Goal: Task Accomplishment & Management: Complete application form

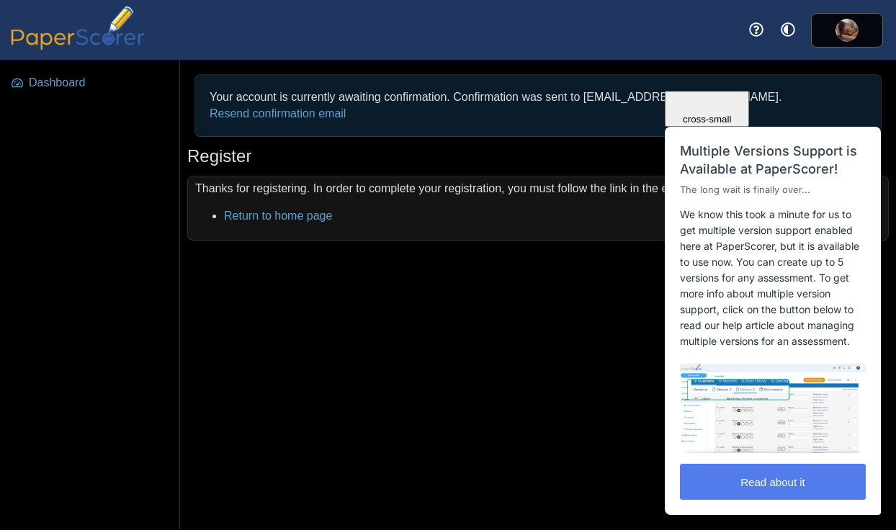
click at [471, 313] on div "Dashboard Your account is currently awaiting confirmation. Confirmation was sen…" at bounding box center [448, 295] width 896 height 471
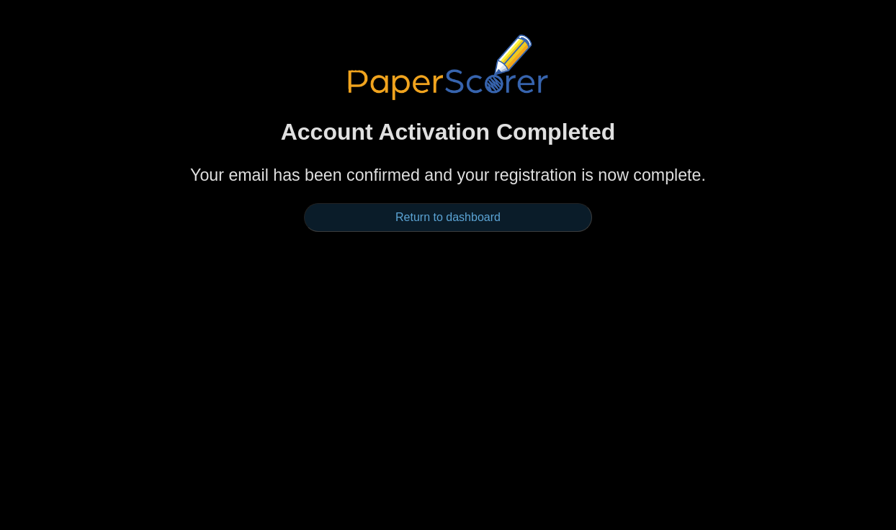
click at [522, 228] on link "Return to dashboard" at bounding box center [448, 217] width 288 height 29
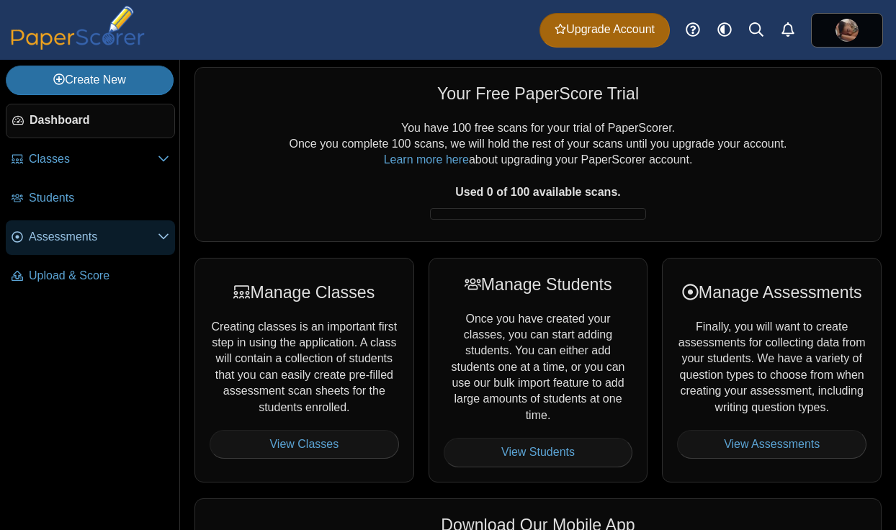
click at [127, 239] on span "Assessments" at bounding box center [93, 237] width 129 height 16
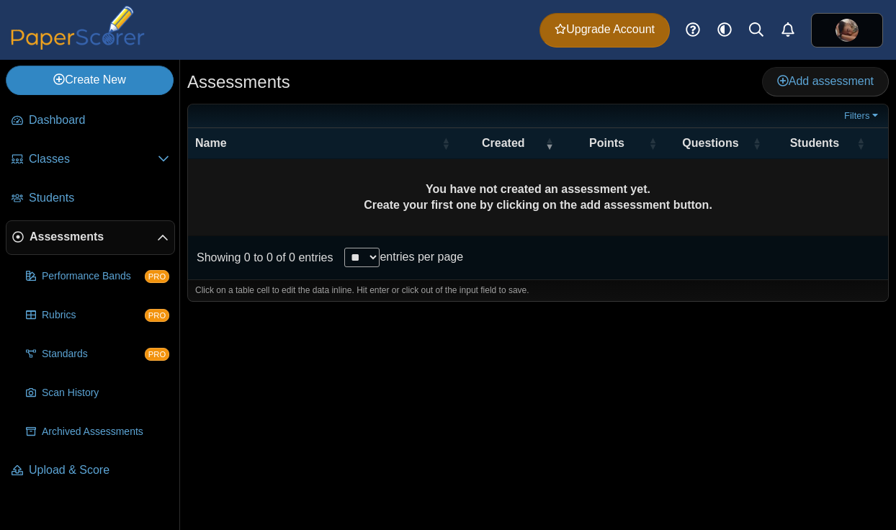
click at [112, 82] on link "Create New" at bounding box center [90, 80] width 168 height 29
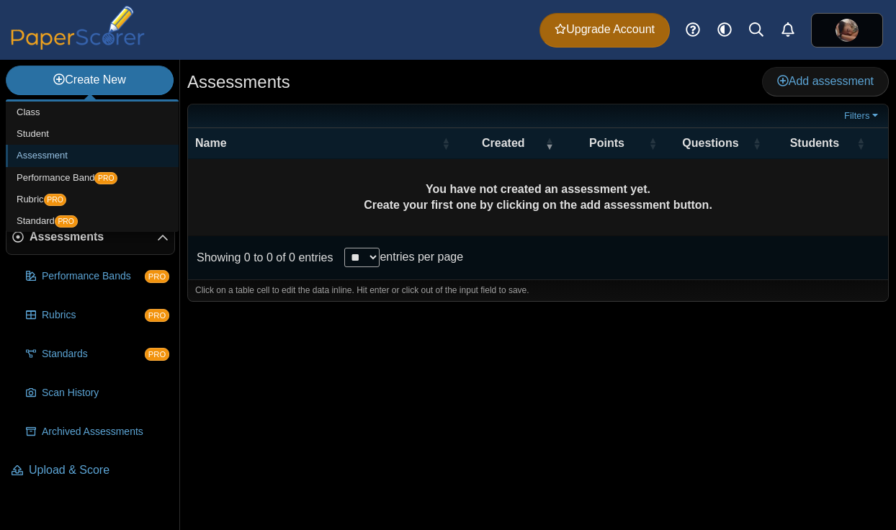
click at [85, 156] on link "Assessment" at bounding box center [92, 156] width 173 height 22
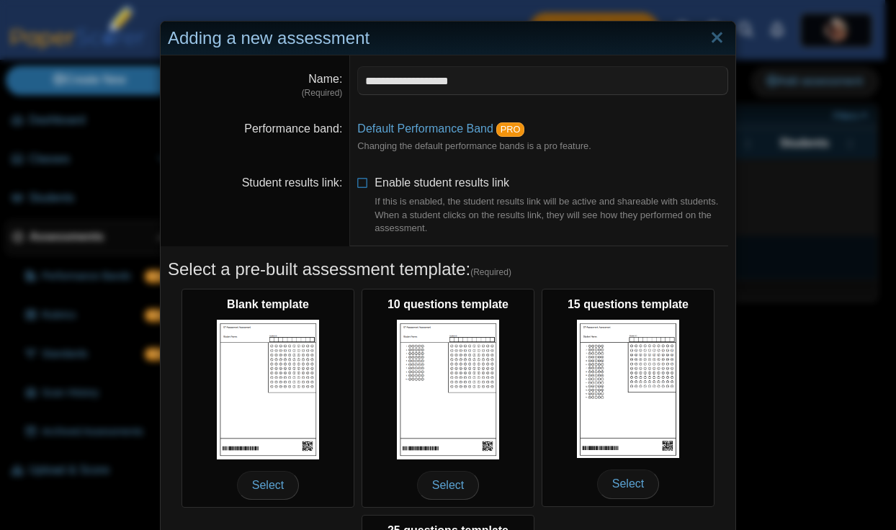
type input "**********"
click at [357, 192] on li "Enable student results link If this is enabled, the student results link will b…" at bounding box center [542, 205] width 371 height 61
click at [362, 187] on li "Enable student results link If this is enabled, the student results link will b…" at bounding box center [542, 205] width 371 height 61
click at [357, 177] on icon at bounding box center [363, 180] width 12 height 10
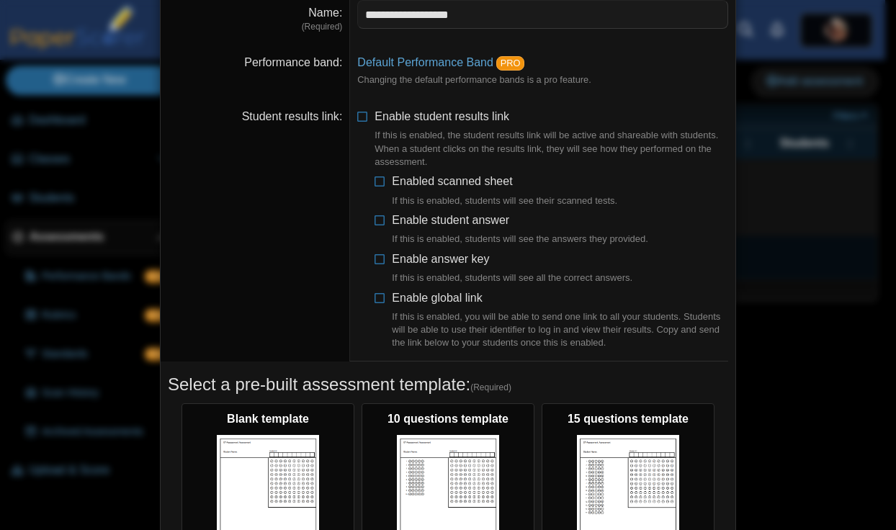
scroll to position [68, 0]
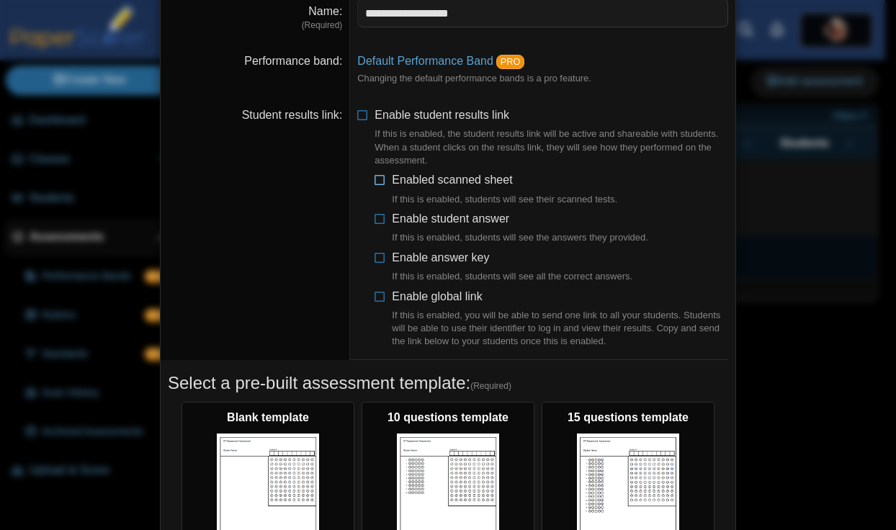
click at [378, 179] on icon at bounding box center [381, 177] width 12 height 10
click at [378, 213] on icon at bounding box center [381, 216] width 12 height 10
click at [377, 252] on icon at bounding box center [381, 255] width 12 height 10
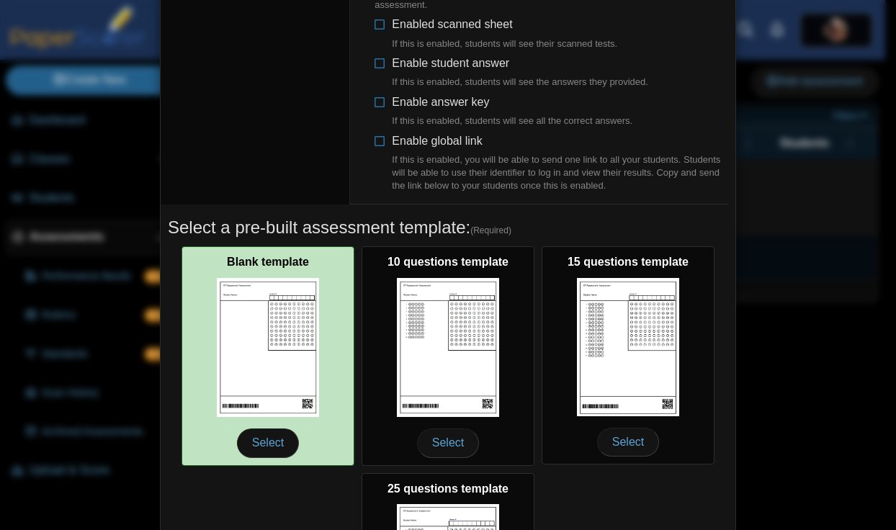
scroll to position [223, 0]
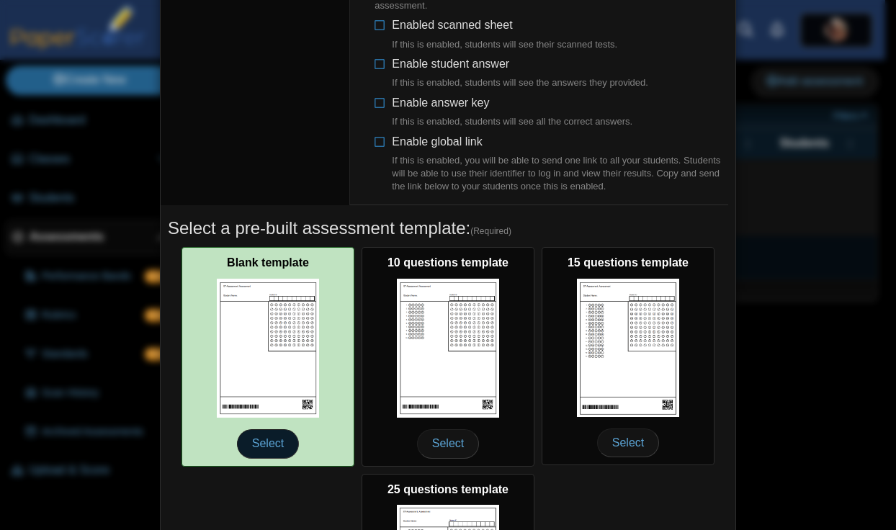
click at [259, 435] on span "Select" at bounding box center [268, 443] width 62 height 29
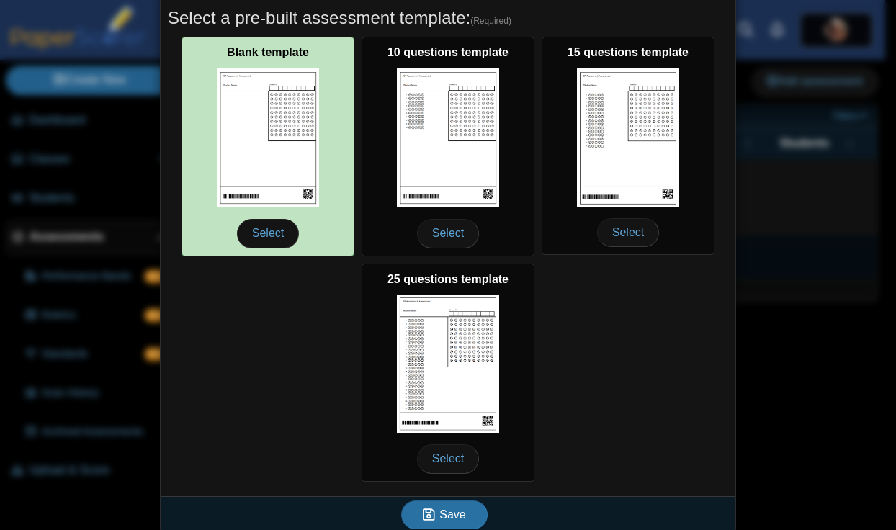
scroll to position [432, 0]
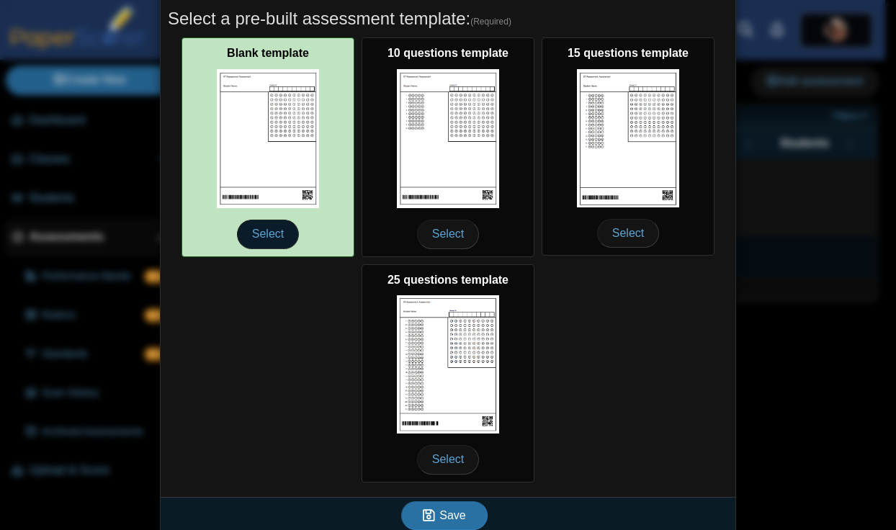
click at [272, 220] on span "Select" at bounding box center [268, 234] width 62 height 29
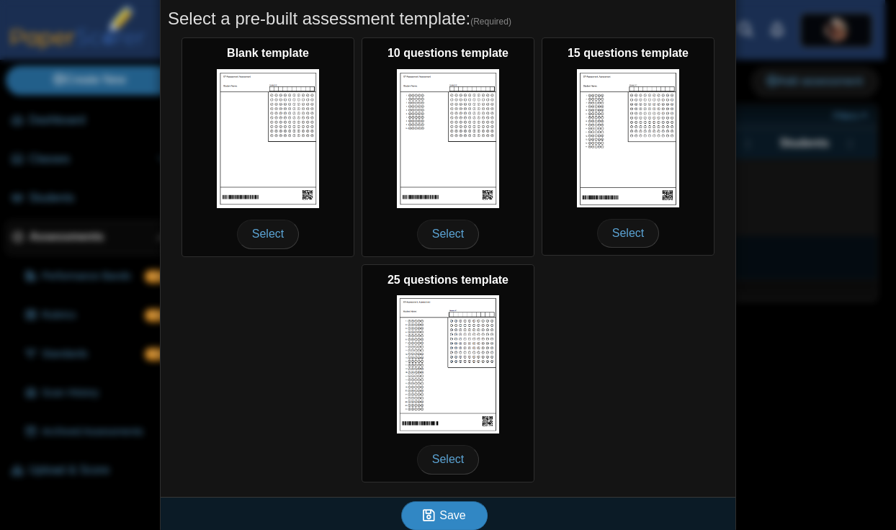
click at [431, 514] on button "Save" at bounding box center [444, 516] width 86 height 29
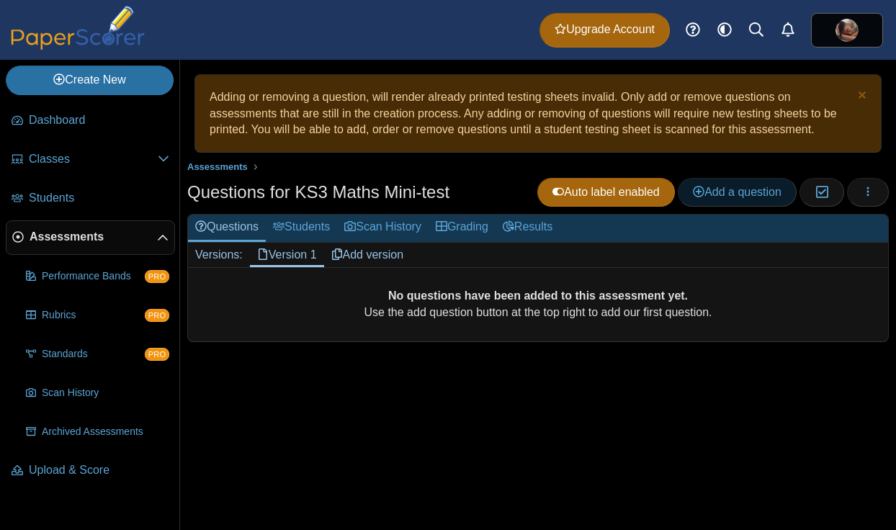
click at [731, 192] on span "Add a question" at bounding box center [737, 192] width 89 height 12
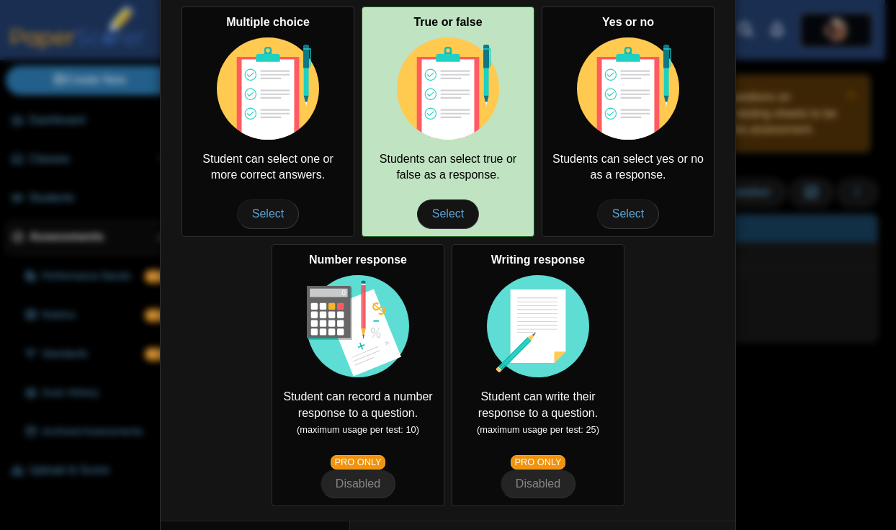
scroll to position [161, 0]
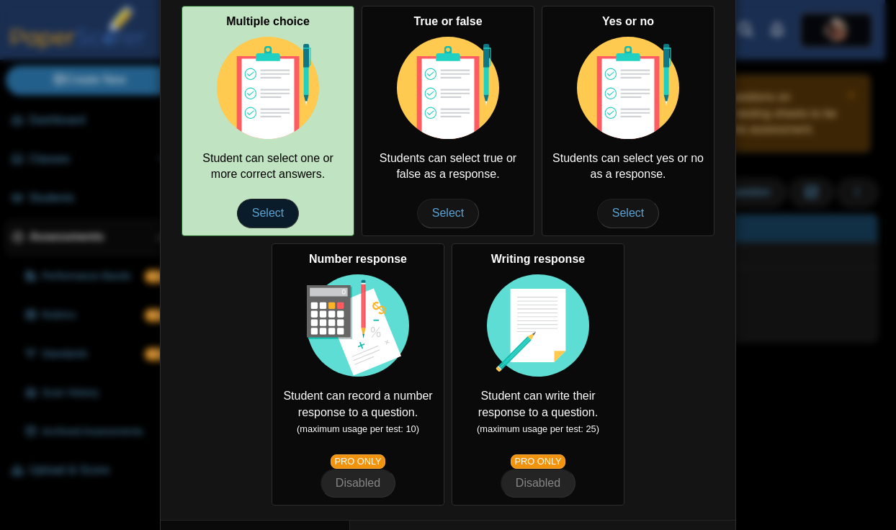
click at [268, 208] on span "Select" at bounding box center [268, 213] width 62 height 29
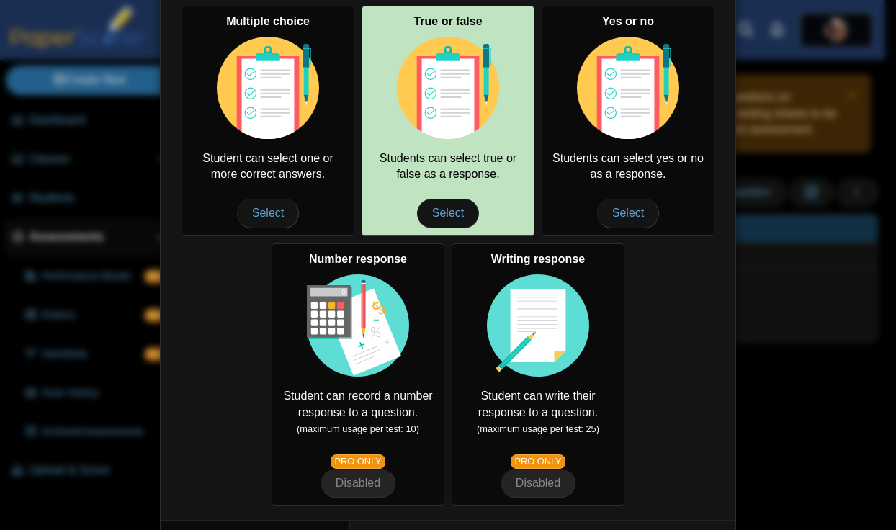
scroll to position [0, 0]
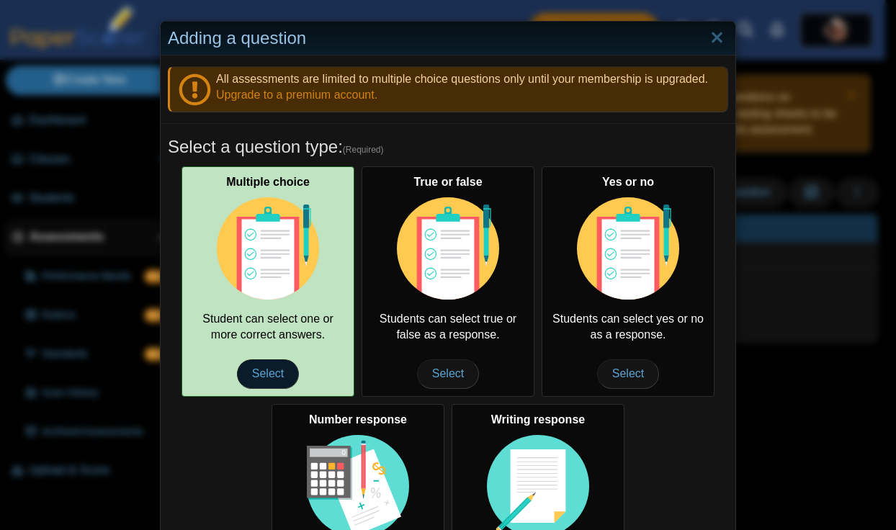
click at [259, 365] on span "Select" at bounding box center [268, 374] width 62 height 29
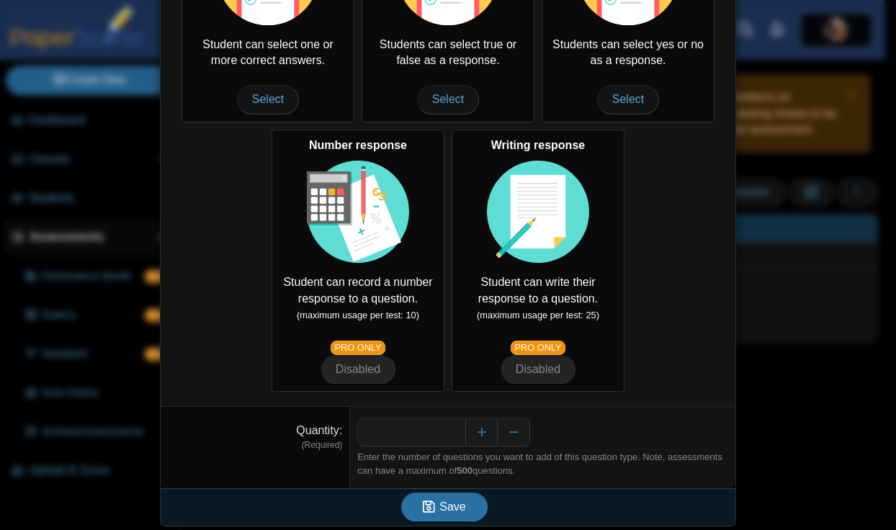
scroll to position [273, 0]
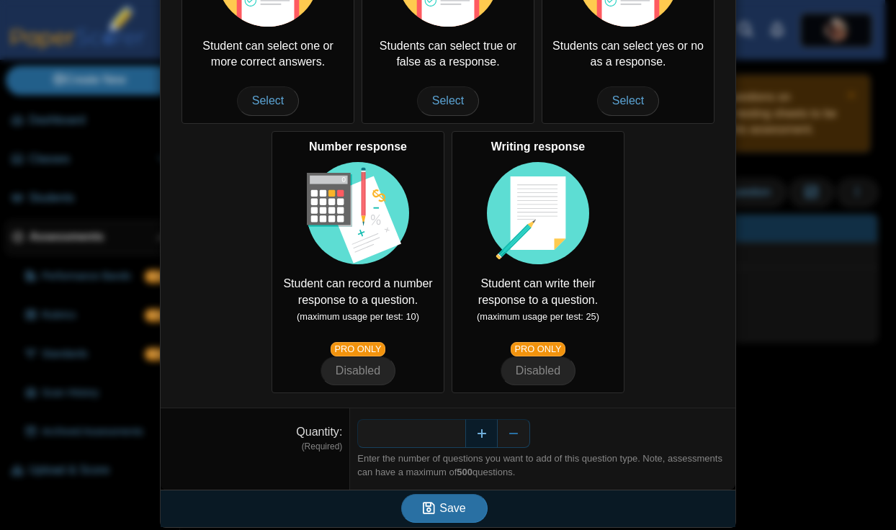
click at [474, 436] on button "Increase" at bounding box center [481, 433] width 32 height 29
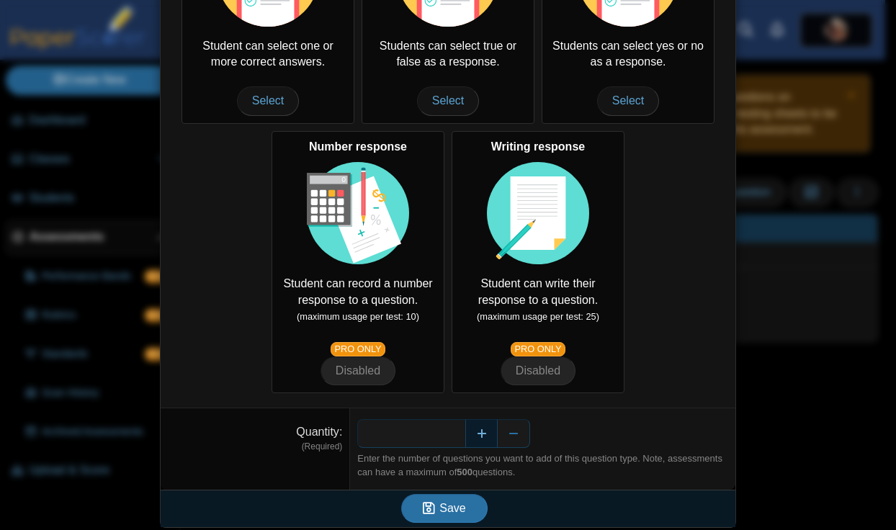
click at [474, 436] on button "Increase" at bounding box center [481, 433] width 32 height 29
click at [512, 434] on button "Decrease" at bounding box center [514, 433] width 32 height 29
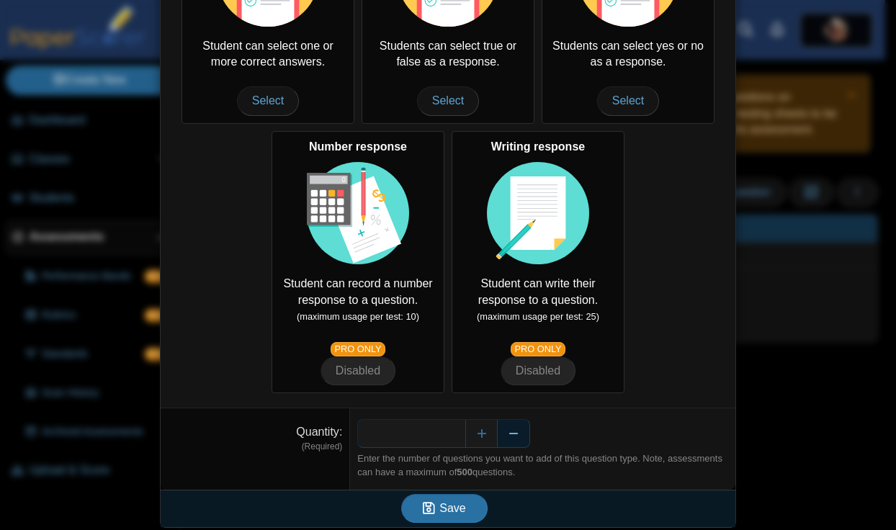
click at [512, 434] on button "Decrease" at bounding box center [514, 433] width 32 height 29
click at [441, 494] on button "Save" at bounding box center [444, 508] width 86 height 29
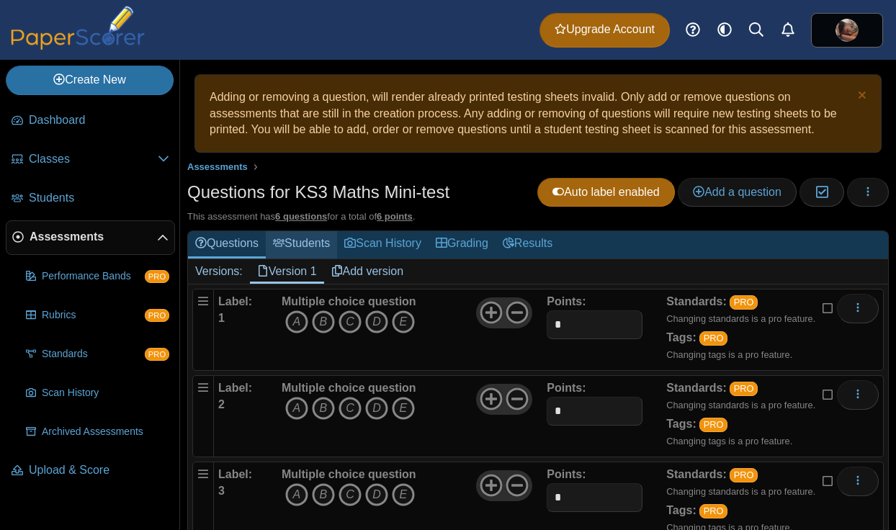
click at [297, 233] on link "Students" at bounding box center [301, 244] width 71 height 27
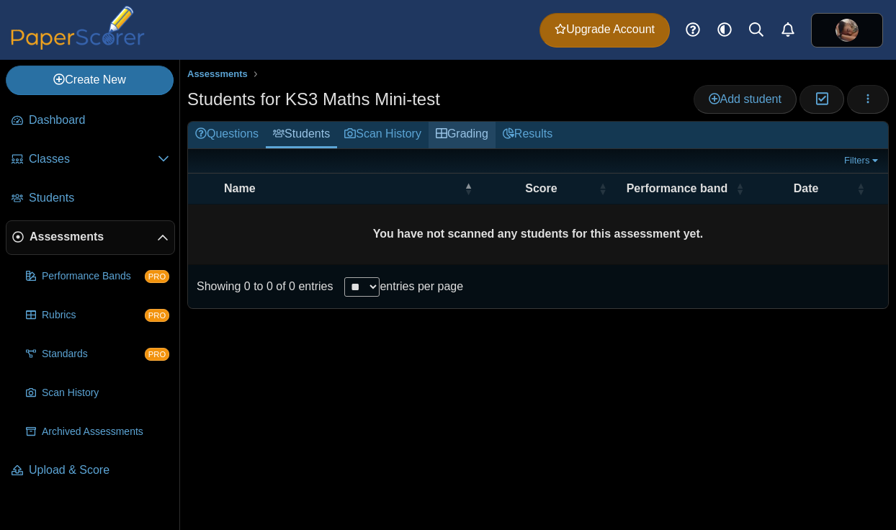
click at [488, 140] on link "Grading" at bounding box center [462, 135] width 67 height 27
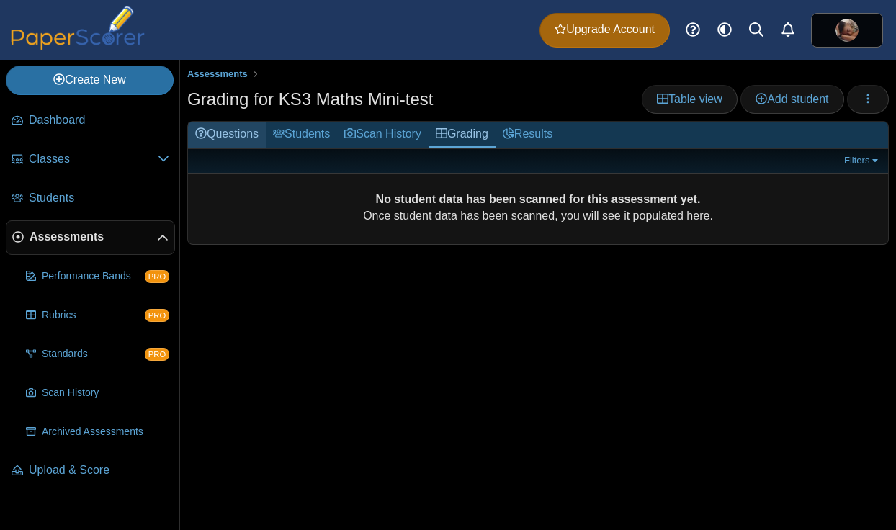
click at [227, 140] on link "Questions" at bounding box center [227, 135] width 78 height 27
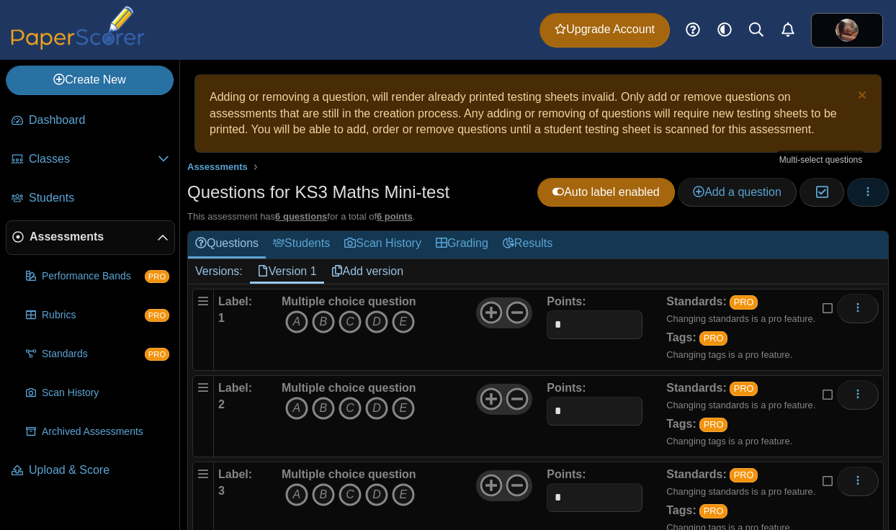
click at [866, 191] on icon "button" at bounding box center [869, 192] width 12 height 12
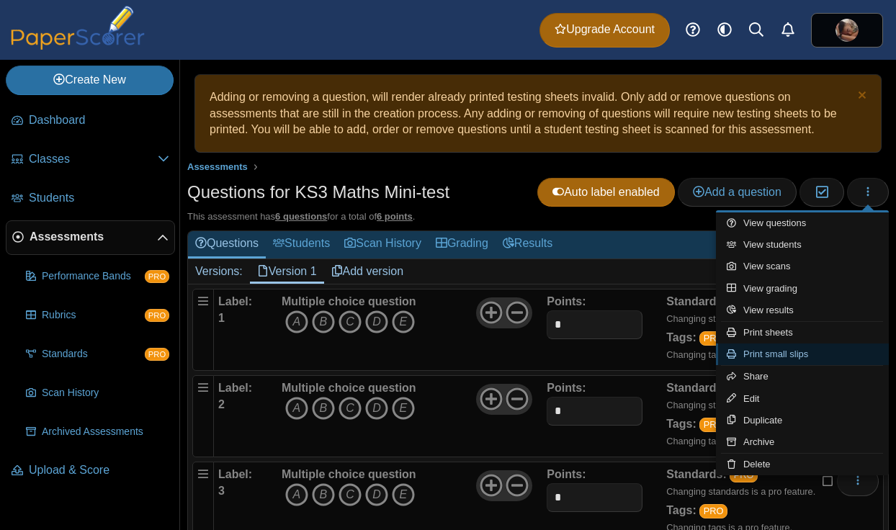
click at [814, 354] on link "Print small slips" at bounding box center [802, 355] width 173 height 22
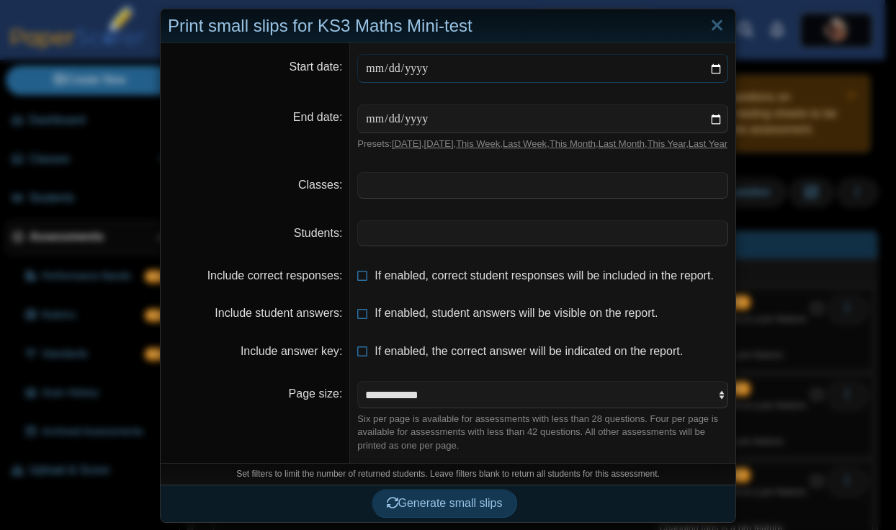
scroll to position [22, 0]
click at [465, 511] on button "Generate small slips" at bounding box center [445, 503] width 146 height 29
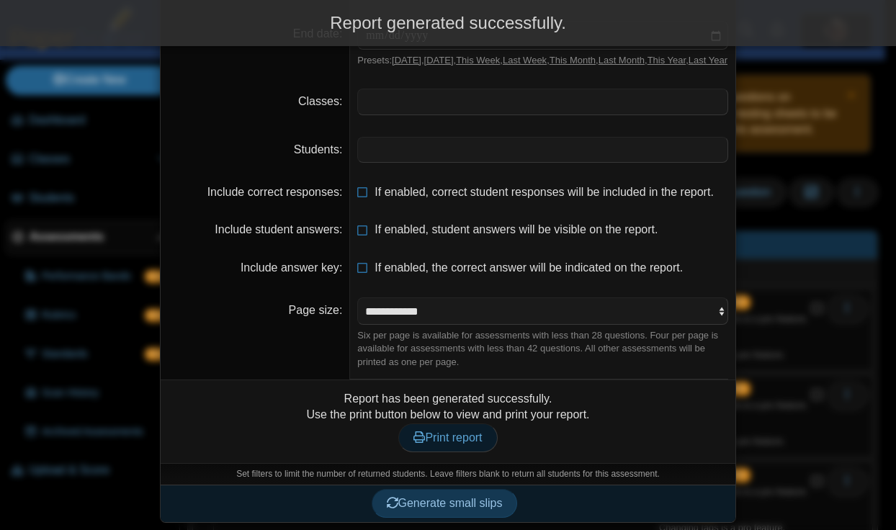
scroll to position [104, 0]
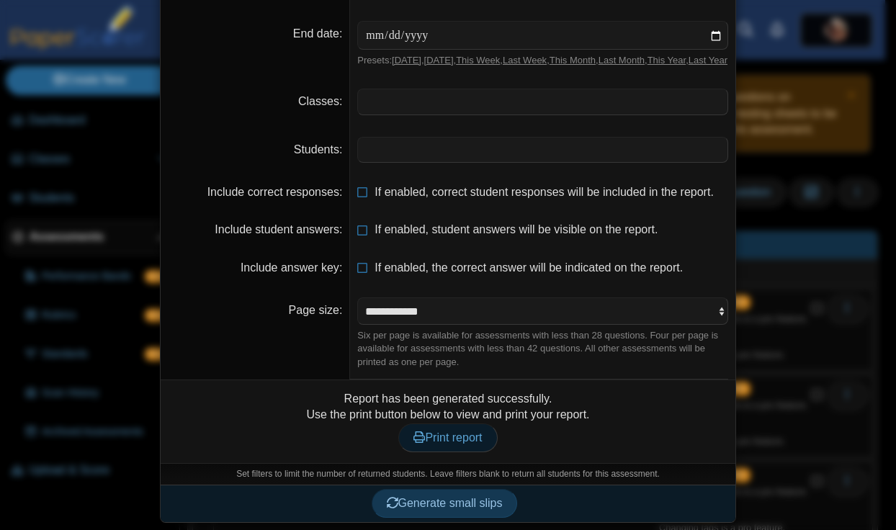
click at [435, 440] on span "Print report" at bounding box center [448, 438] width 68 height 12
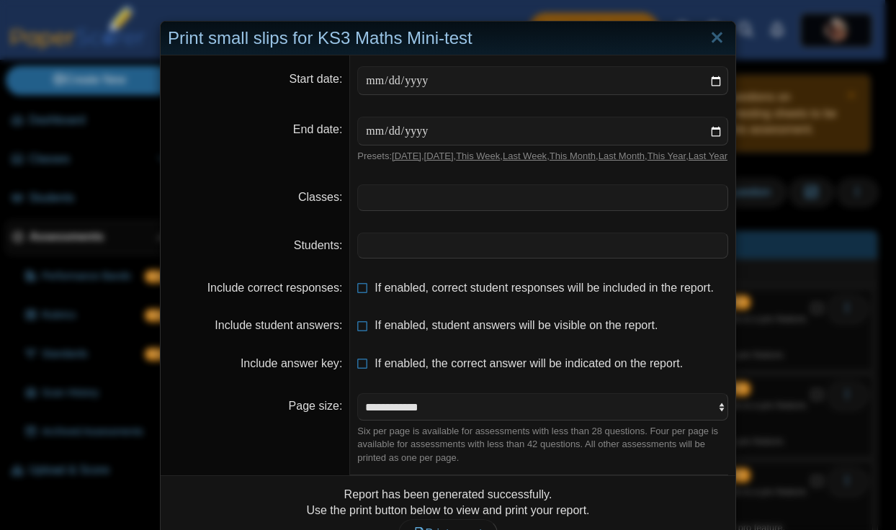
scroll to position [0, 0]
